Goal: Transaction & Acquisition: Purchase product/service

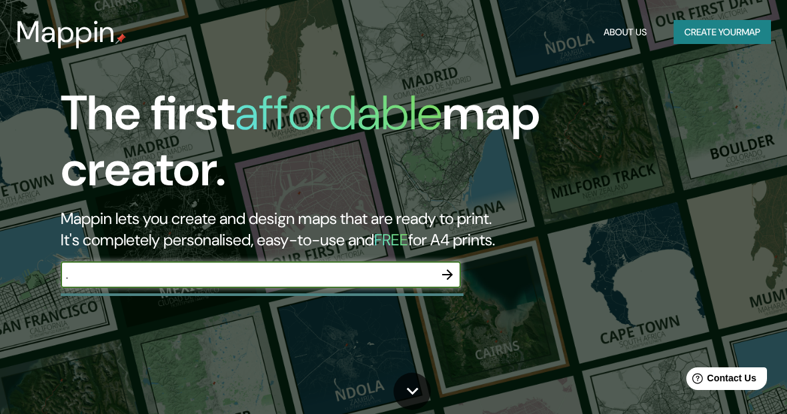
type input "."
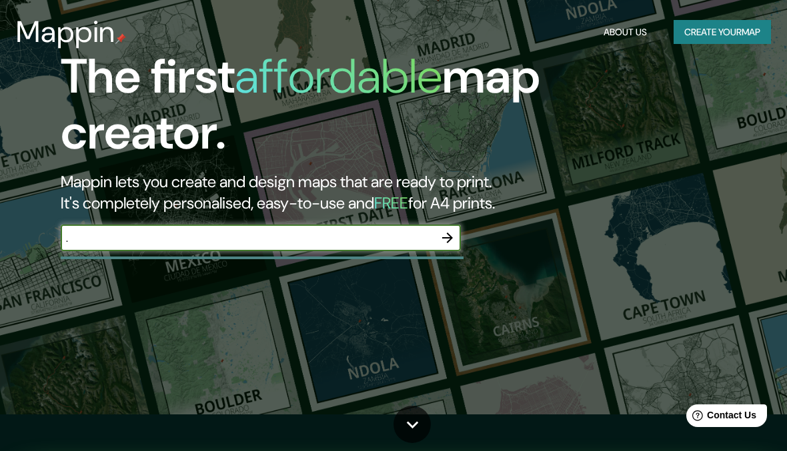
scroll to position [52, 0]
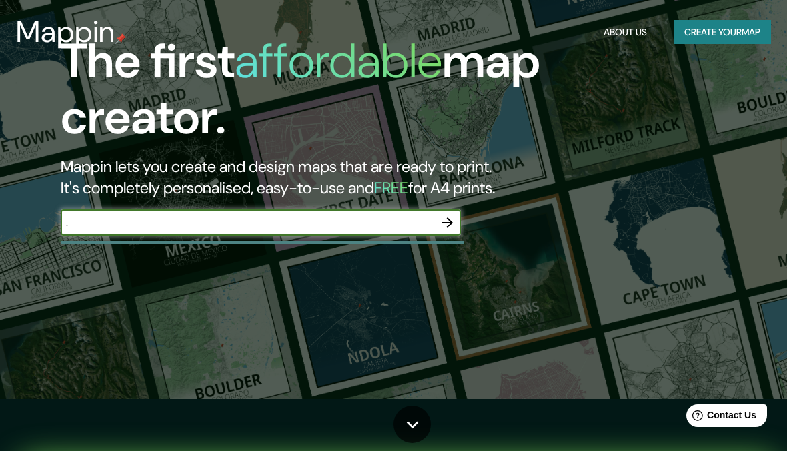
click at [400, 217] on input "." at bounding box center [247, 222] width 373 height 15
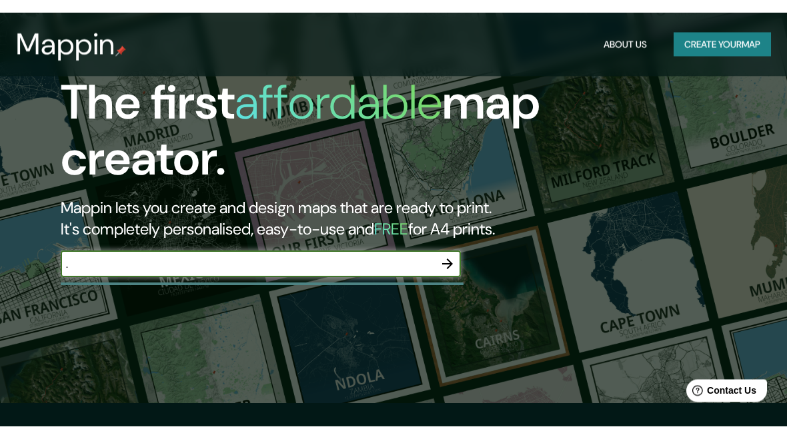
scroll to position [0, 0]
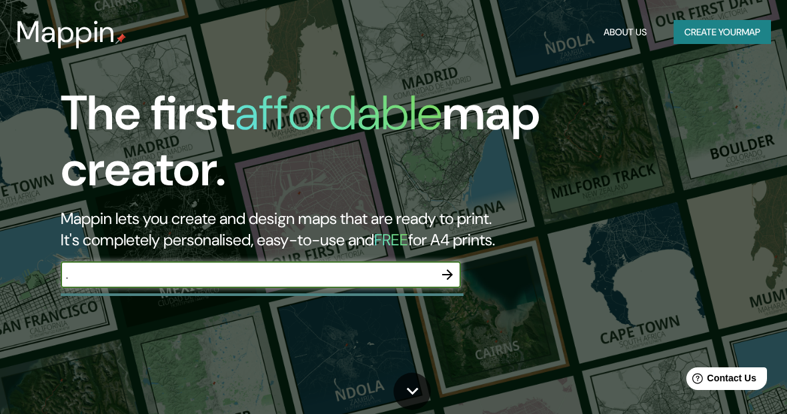
click at [729, 32] on button "Create your map" at bounding box center [721, 32] width 97 height 25
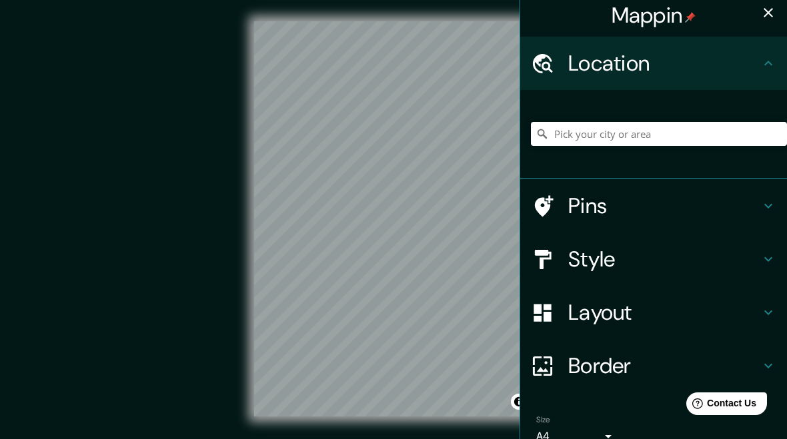
scroll to position [9, 0]
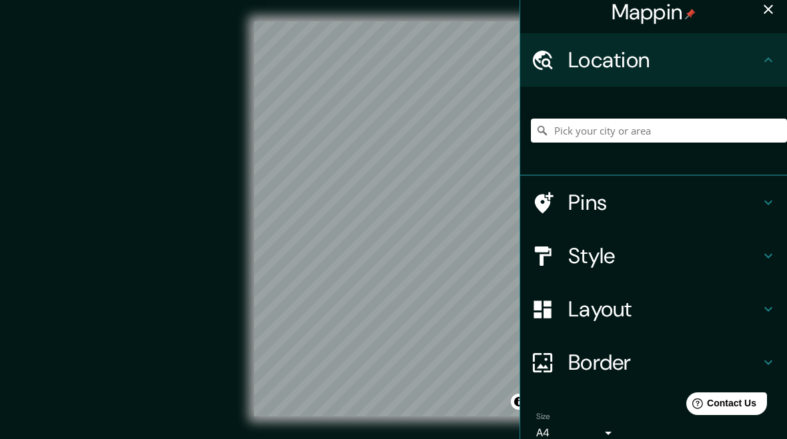
click at [767, 9] on icon "button" at bounding box center [767, 9] width 9 height 9
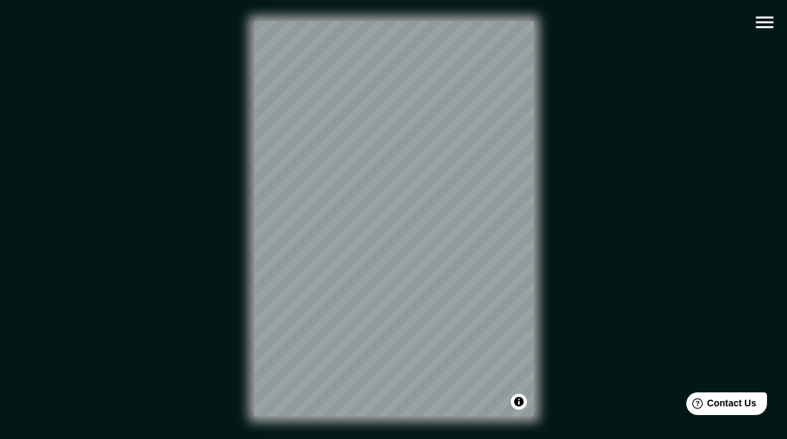
click at [759, 24] on icon "button" at bounding box center [764, 22] width 23 height 23
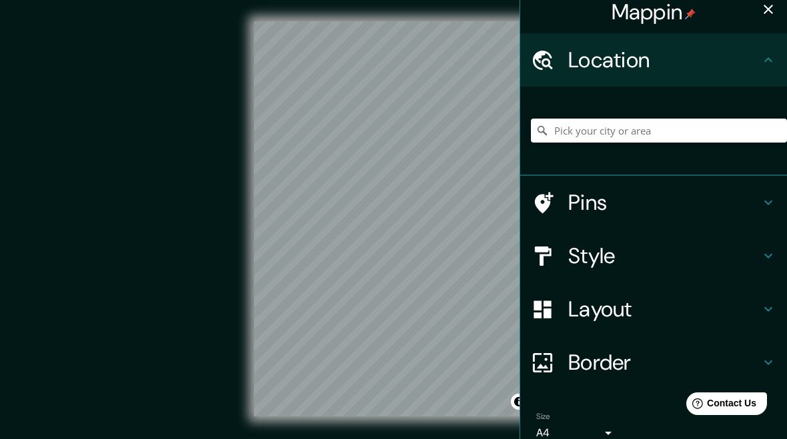
click at [615, 198] on h4 "Pins" at bounding box center [664, 202] width 192 height 27
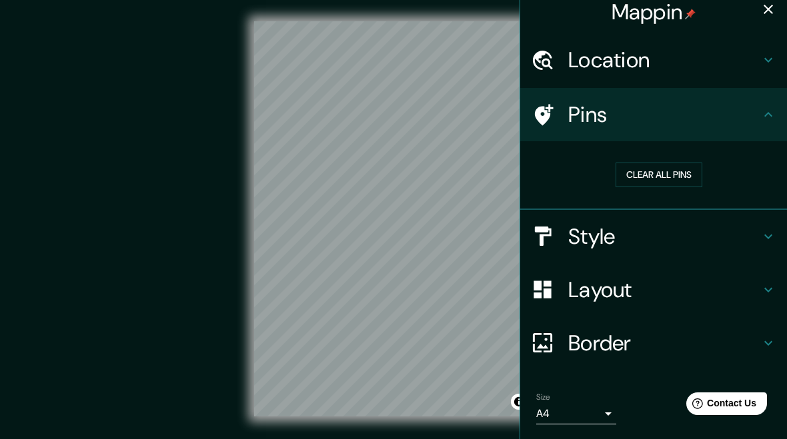
click at [671, 181] on button "Clear all pins" at bounding box center [658, 175] width 87 height 25
click at [707, 235] on h4 "Style" at bounding box center [664, 236] width 192 height 27
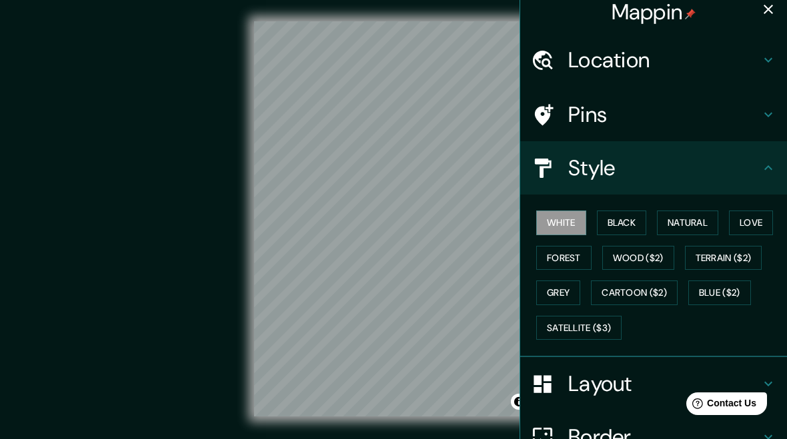
click at [633, 231] on button "Black" at bounding box center [622, 223] width 50 height 25
click at [686, 231] on button "Natural" at bounding box center [687, 223] width 61 height 25
click at [746, 225] on button "Love" at bounding box center [751, 223] width 44 height 25
click at [595, 329] on button "Satellite ($3)" at bounding box center [578, 328] width 85 height 25
click at [567, 292] on button "Grey" at bounding box center [558, 293] width 44 height 25
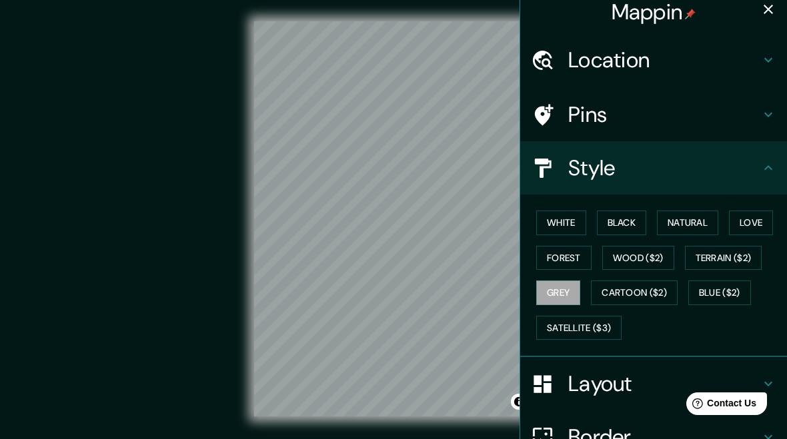
click at [565, 249] on button "Forest" at bounding box center [563, 258] width 55 height 25
click at [740, 60] on h4 "Location" at bounding box center [664, 60] width 192 height 27
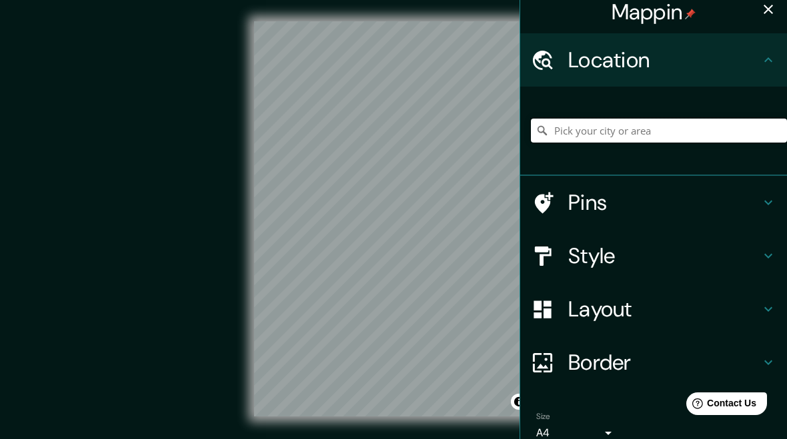
click at [647, 131] on input "Pick your city or area" at bounding box center [659, 131] width 256 height 24
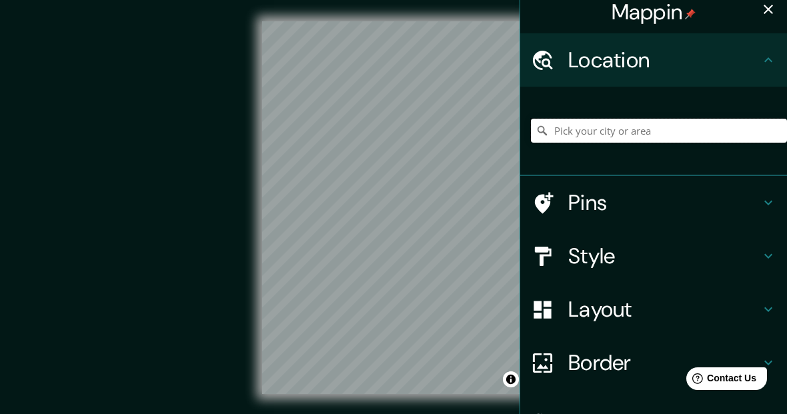
click at [662, 119] on input "Pick your city or area" at bounding box center [659, 131] width 256 height 24
click at [640, 129] on input "Pick your city or area" at bounding box center [659, 131] width 256 height 24
click at [629, 134] on input "Pick your city or area" at bounding box center [659, 131] width 256 height 24
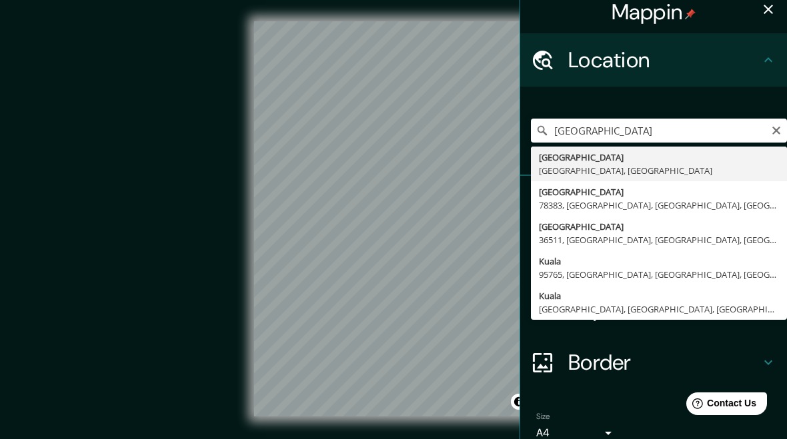
type input "Kuala Kangsar, Perak, Malaysia"
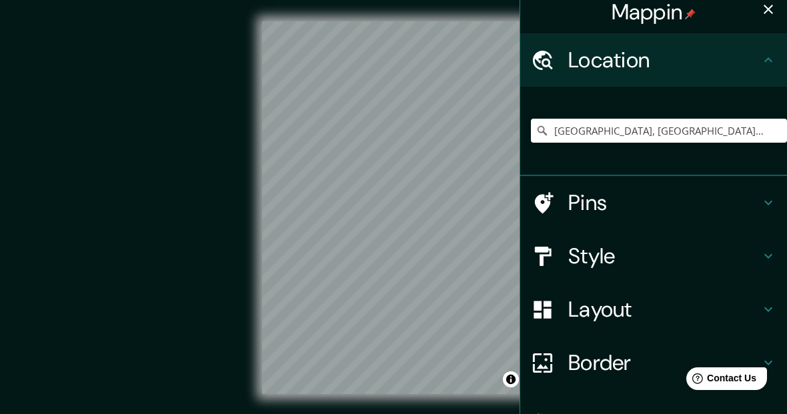
click at [743, 317] on h4 "Layout" at bounding box center [664, 309] width 192 height 27
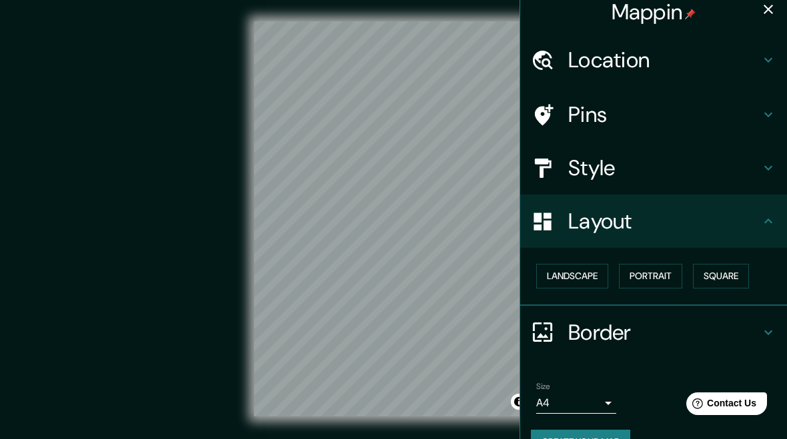
click at [585, 267] on button "Landscape" at bounding box center [572, 276] width 72 height 25
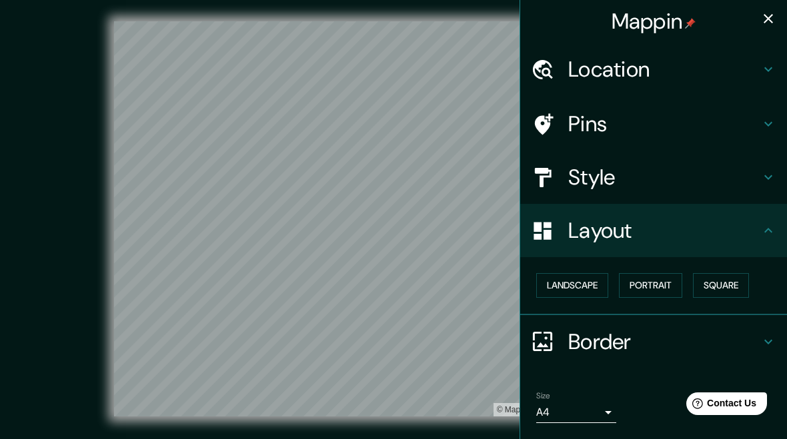
scroll to position [0, 0]
click at [724, 177] on h4 "Style" at bounding box center [664, 177] width 192 height 27
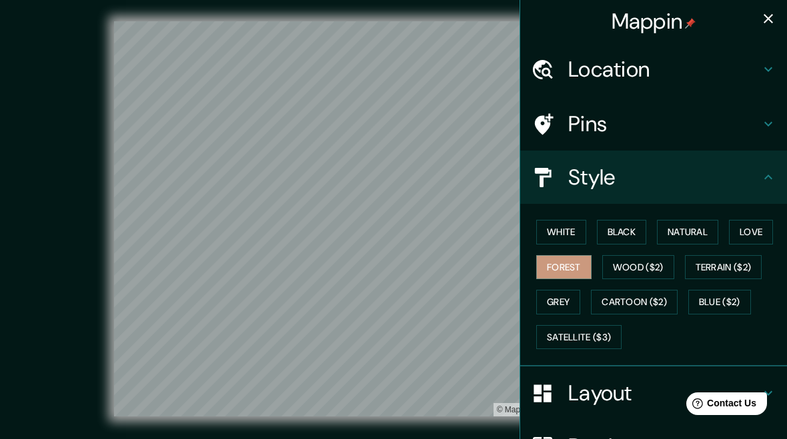
click at [641, 129] on h4 "Pins" at bounding box center [664, 124] width 192 height 27
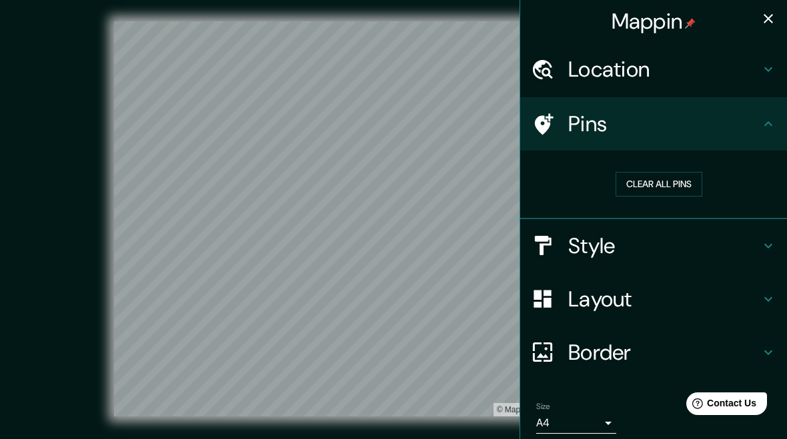
click at [676, 189] on button "Clear all pins" at bounding box center [658, 184] width 87 height 25
click at [687, 178] on button "Clear all pins" at bounding box center [658, 184] width 87 height 25
click at [767, 21] on icon "button" at bounding box center [768, 19] width 16 height 16
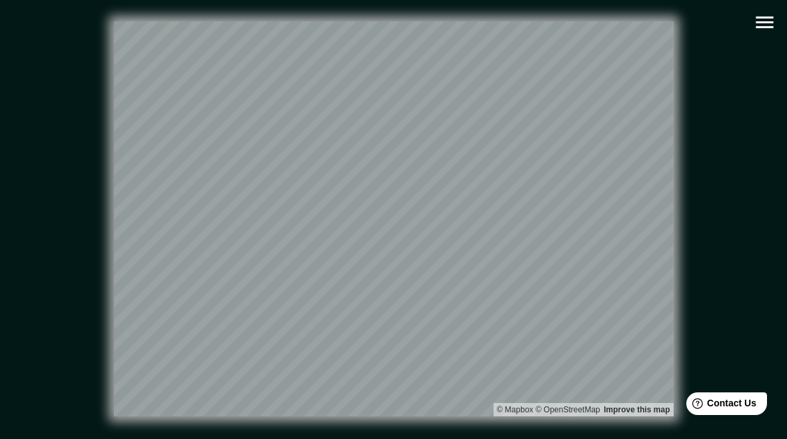
click at [775, 18] on icon "button" at bounding box center [764, 22] width 23 height 23
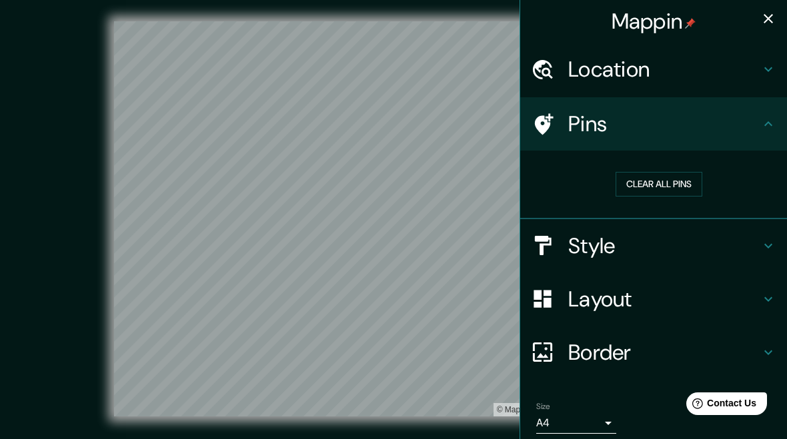
scroll to position [2, 0]
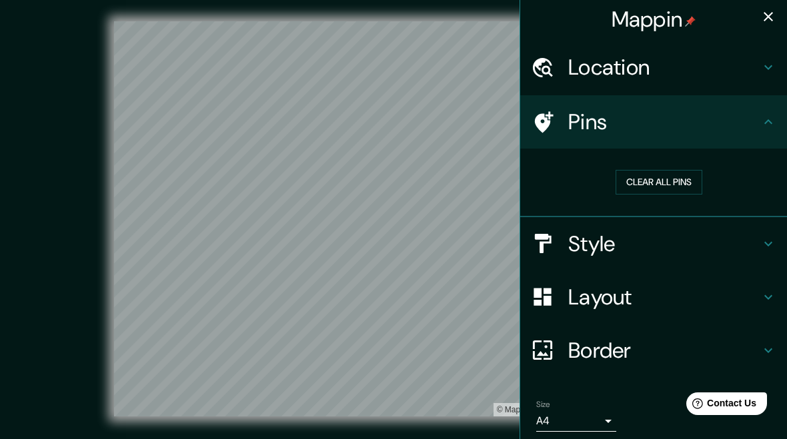
click at [756, 239] on h4 "Style" at bounding box center [664, 244] width 192 height 27
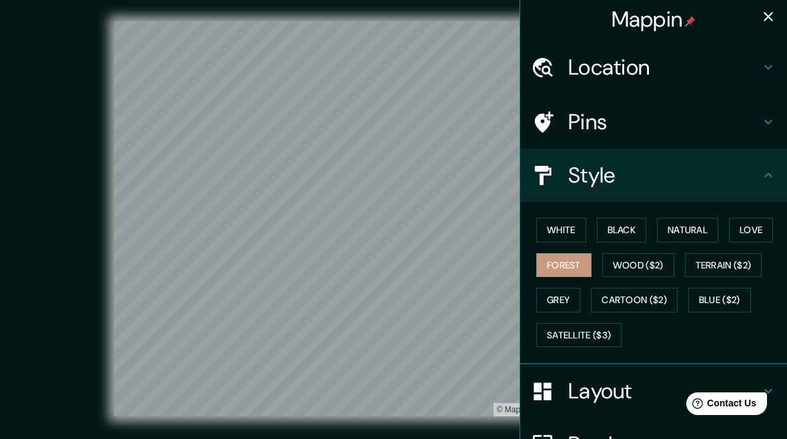
click at [767, 21] on icon "button" at bounding box center [768, 17] width 16 height 16
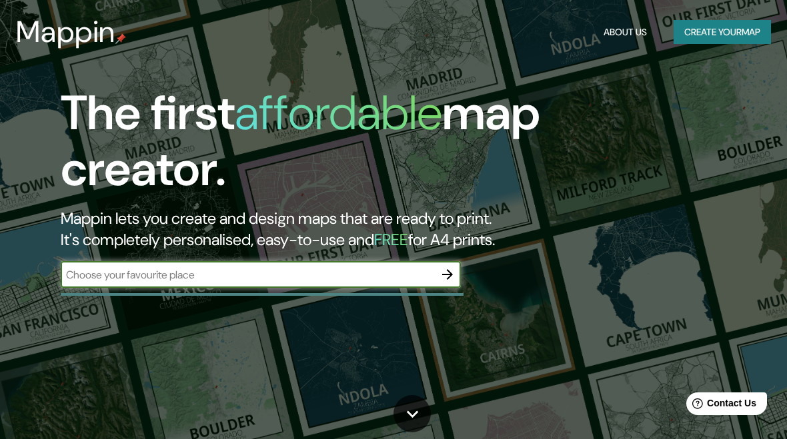
click at [323, 280] on input "text" at bounding box center [247, 274] width 373 height 15
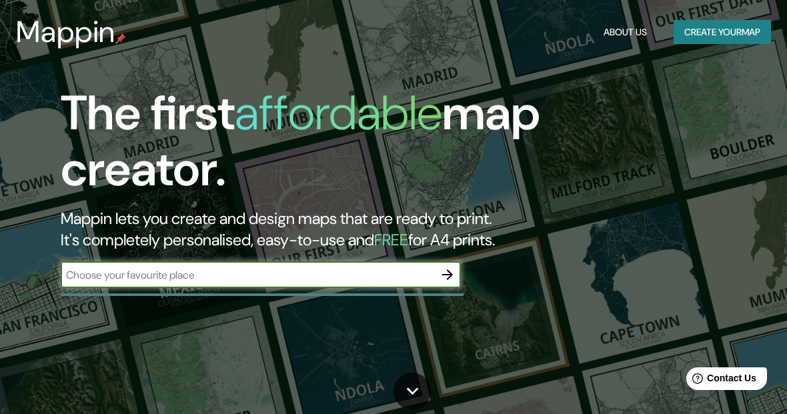
click at [359, 267] on input "text" at bounding box center [247, 274] width 373 height 15
click at [329, 274] on input "text" at bounding box center [247, 274] width 373 height 15
click at [310, 277] on input "text" at bounding box center [247, 274] width 373 height 15
click at [140, 268] on input "text" at bounding box center [247, 274] width 373 height 15
click at [89, 278] on input "text" at bounding box center [247, 274] width 373 height 15
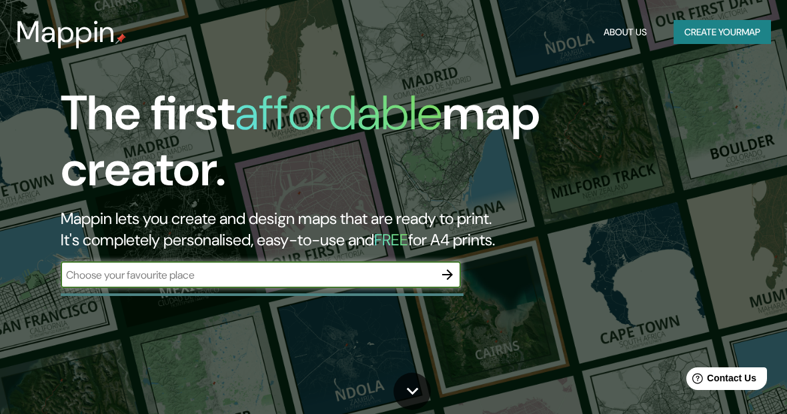
click at [89, 277] on input "text" at bounding box center [247, 274] width 373 height 15
click at [98, 279] on input "text" at bounding box center [247, 274] width 373 height 15
click at [378, 267] on input "text" at bounding box center [247, 274] width 373 height 15
click at [450, 267] on icon "button" at bounding box center [447, 275] width 16 height 16
